Goal: Transaction & Acquisition: Book appointment/travel/reservation

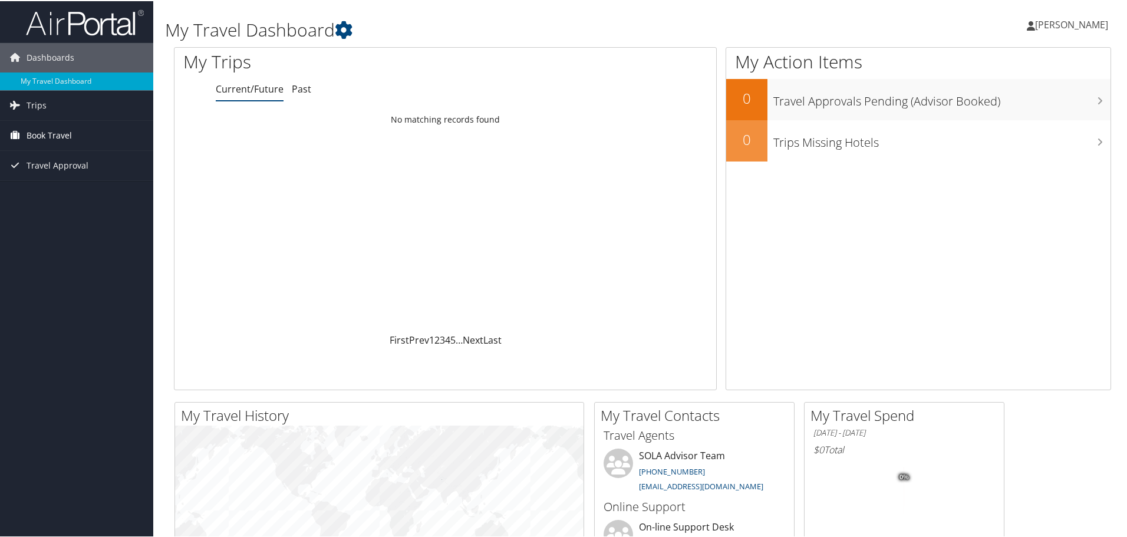
click at [38, 131] on span "Book Travel" at bounding box center [49, 134] width 45 height 29
click at [38, 176] on link "Book/Manage Online Trips" at bounding box center [76, 176] width 153 height 18
